Goal: Information Seeking & Learning: Learn about a topic

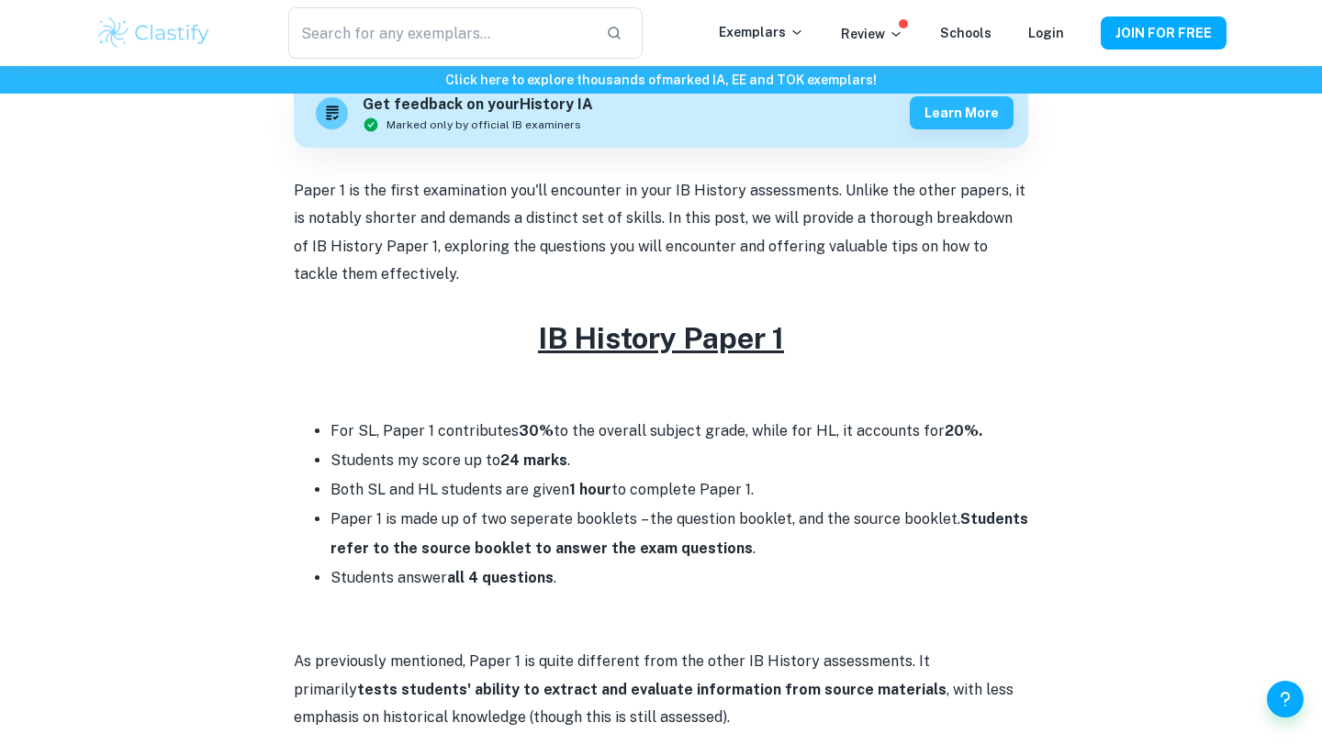
scroll to position [573, 0]
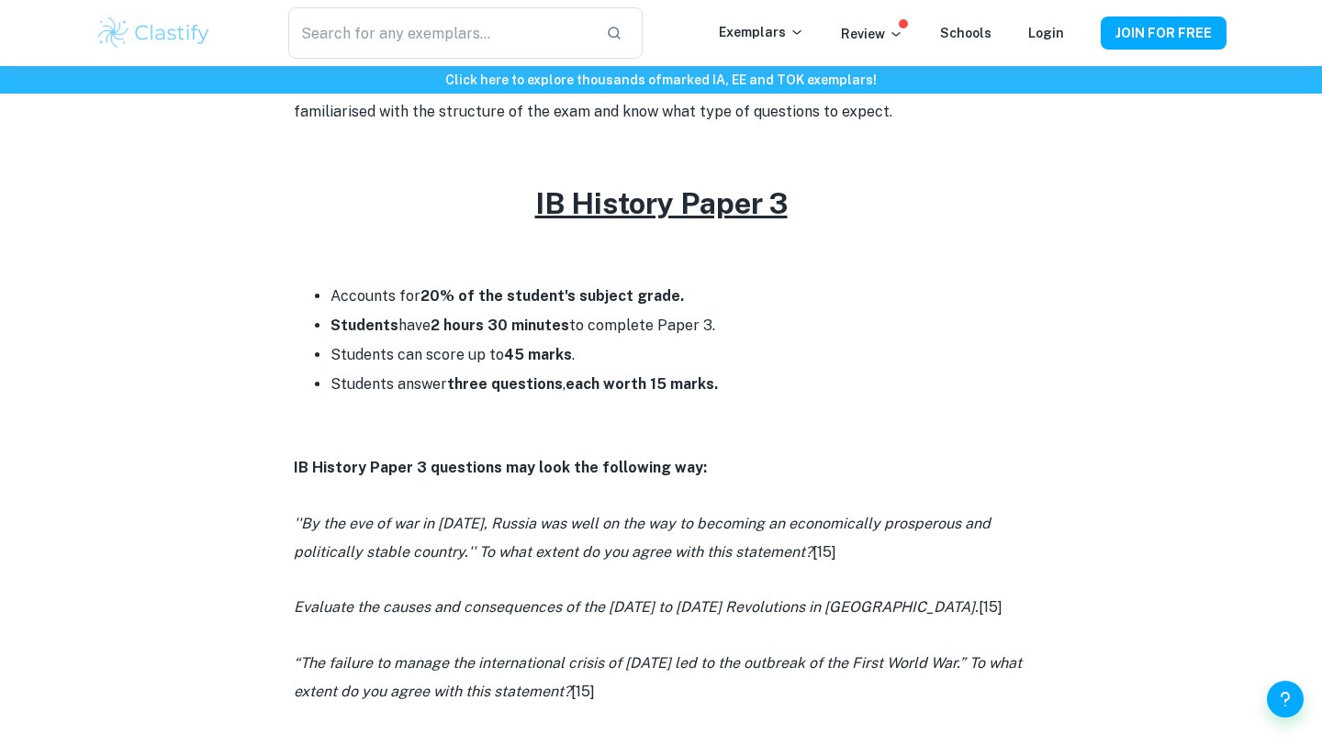
scroll to position [702, 0]
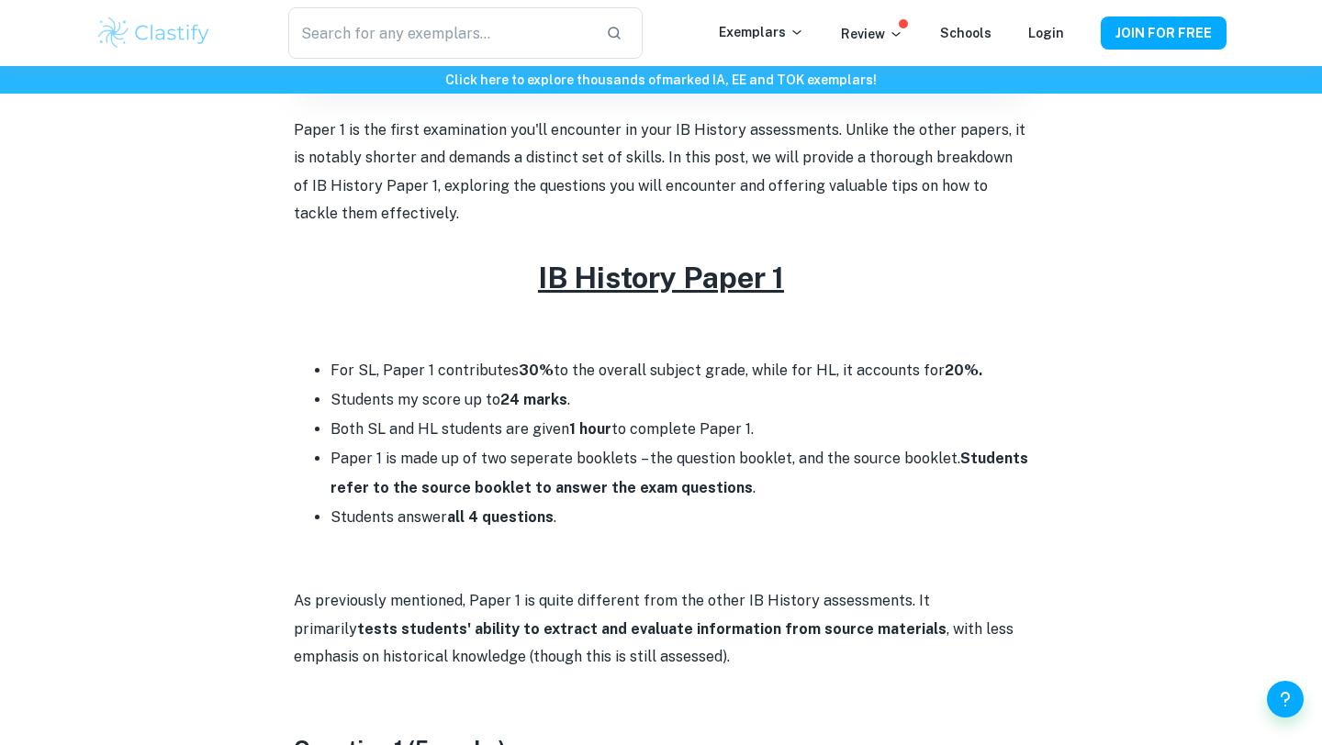
scroll to position [634, 0]
